Goal: Task Accomplishment & Management: Manage account settings

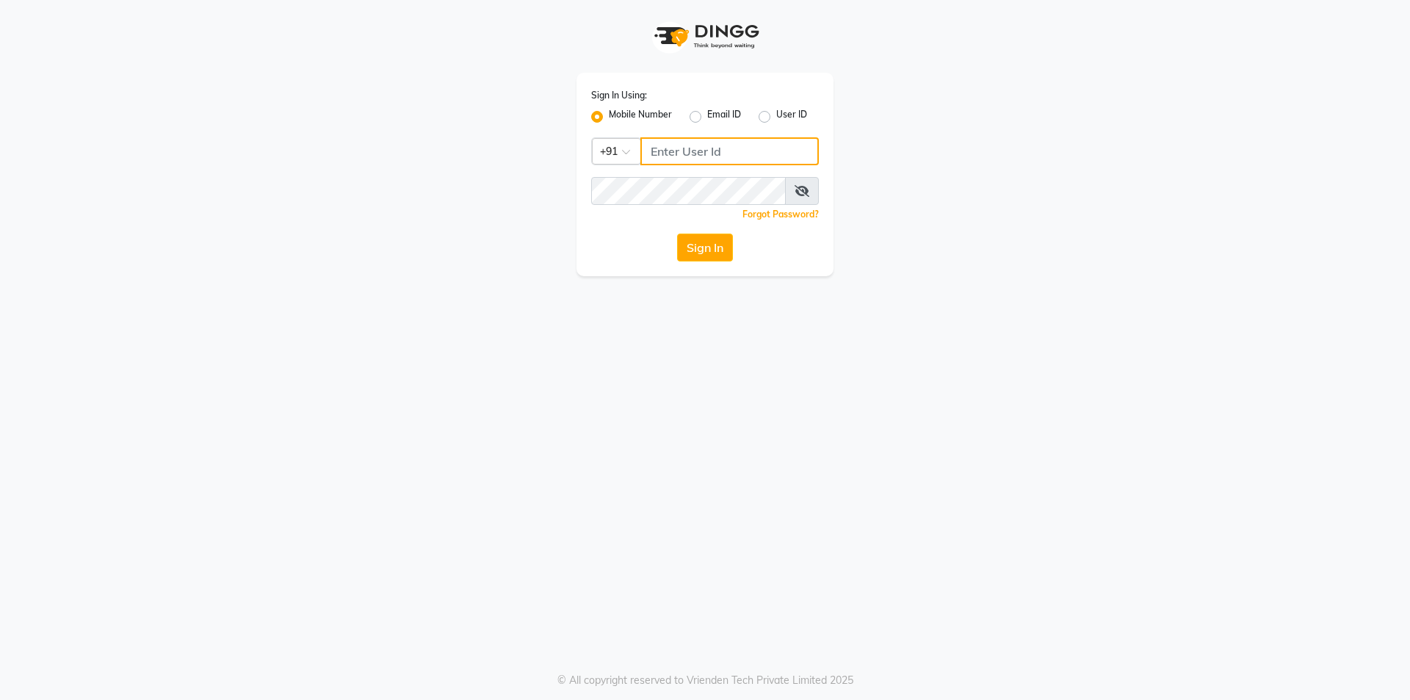
click at [739, 157] on input "Username" at bounding box center [729, 151] width 178 height 28
type input "9892546266"
click at [675, 134] on div "Sign In Using: Mobile Number Email ID User ID Country Code × [PHONE_NUMBER] Rem…" at bounding box center [704, 174] width 257 height 203
click at [680, 142] on input "9892546266" at bounding box center [729, 151] width 178 height 28
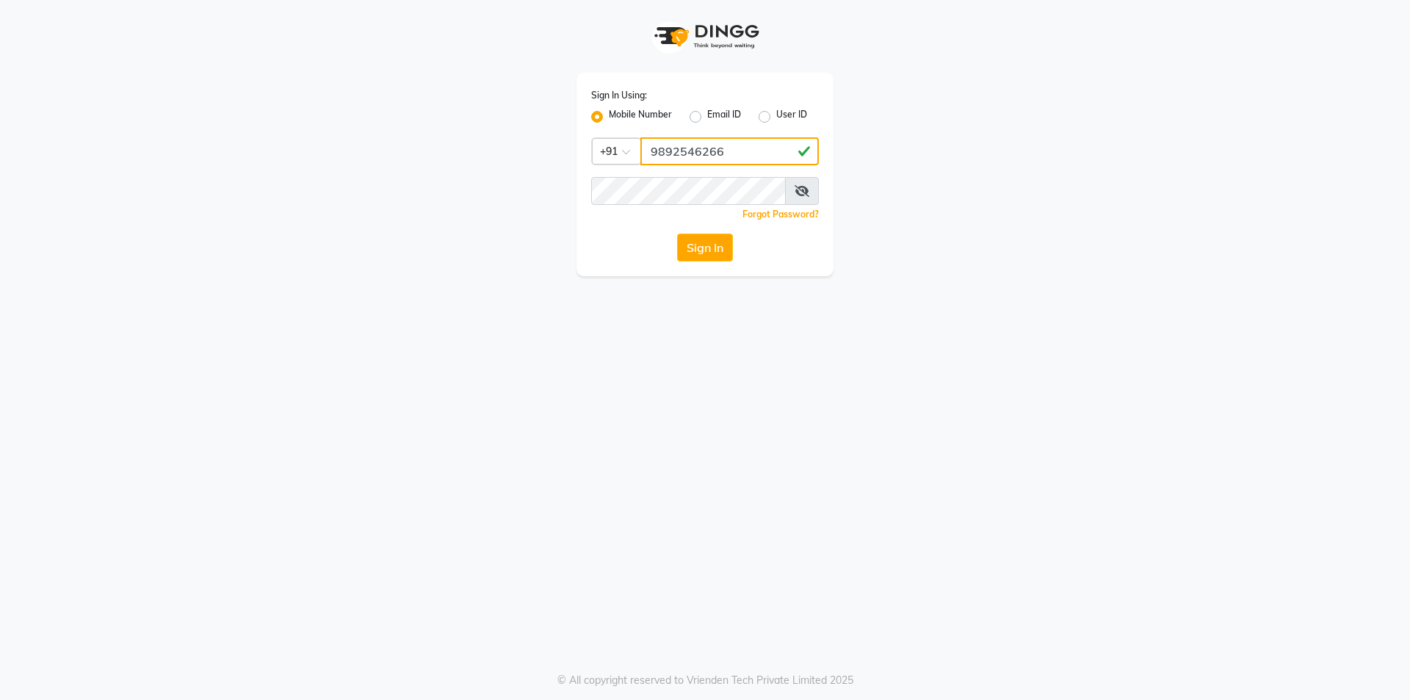
click at [680, 142] on input "9892546266" at bounding box center [729, 151] width 178 height 28
click at [689, 256] on button "Sign In" at bounding box center [705, 247] width 56 height 28
